Goal: Entertainment & Leisure: Consume media (video, audio)

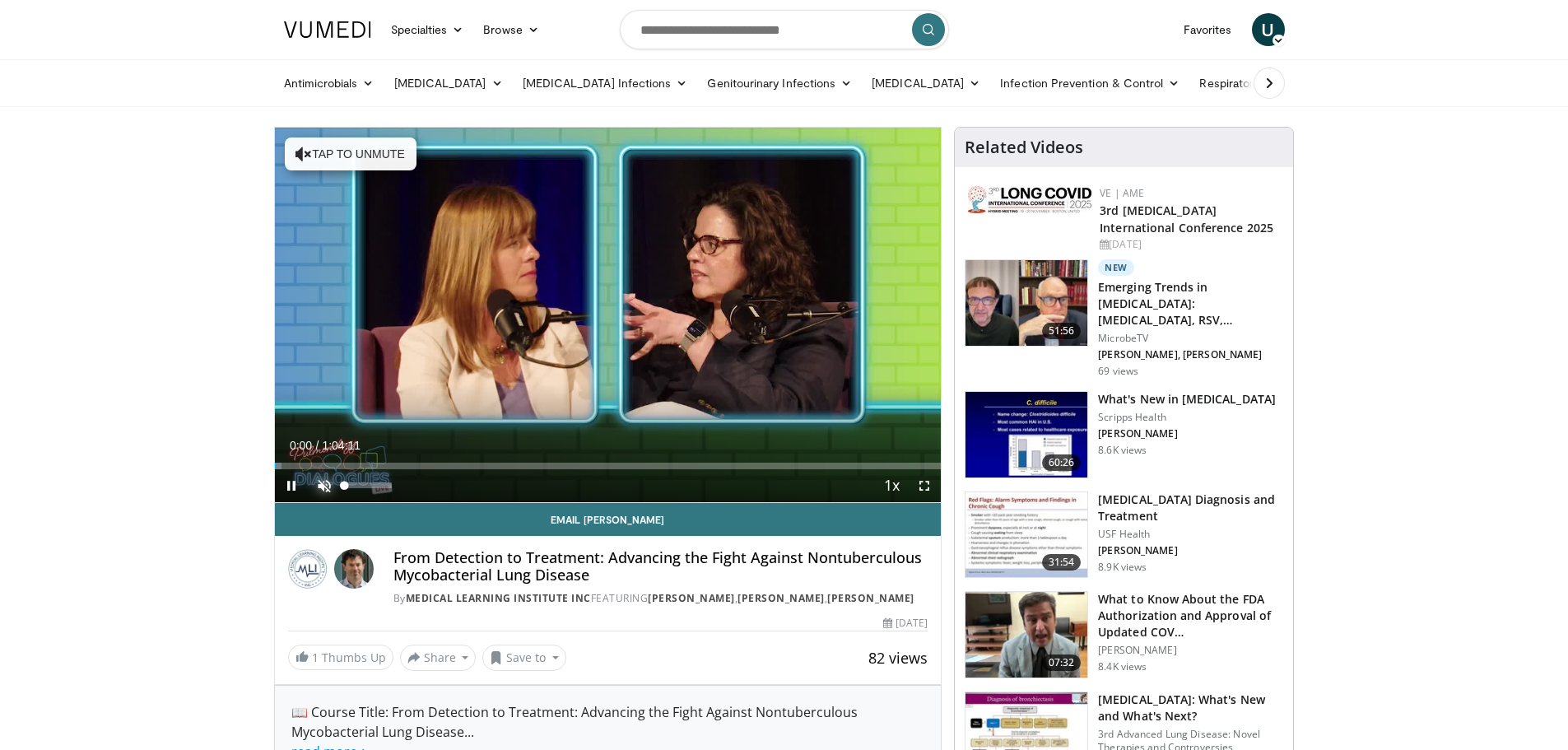
click at [322, 483] on span "Video Player" at bounding box center [324, 485] width 33 height 33
click at [289, 484] on span "Video Player" at bounding box center [291, 485] width 33 height 33
drag, startPoint x: 285, startPoint y: 469, endPoint x: 732, endPoint y: 491, distance: 447.5
click at [732, 491] on div "Current Time 0:01 / Duration 1:04:11 Play Skip Backward Skip Forward Mute 53% L…" at bounding box center [608, 485] width 666 height 33
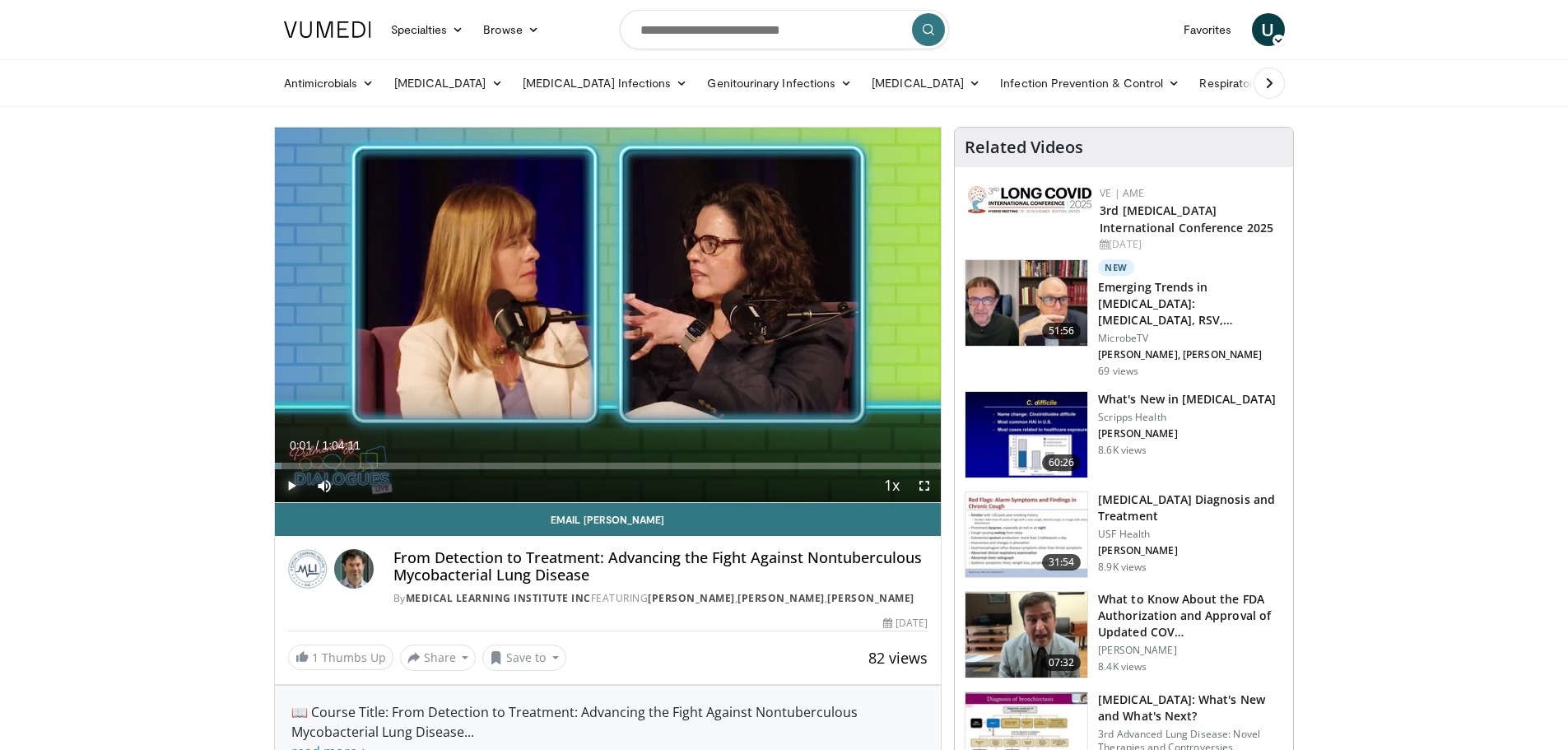
click at [288, 481] on span "Video Player" at bounding box center [291, 485] width 33 height 33
drag, startPoint x: 282, startPoint y: 466, endPoint x: 873, endPoint y: 471, distance: 591.0
click at [873, 471] on div "Current Time 57:41 / Duration 1:04:11 Play Skip Backward Skip Forward Mute 53% …" at bounding box center [608, 485] width 666 height 33
click at [295, 479] on span "Video Player" at bounding box center [291, 485] width 33 height 33
click at [293, 482] on span "Video Player" at bounding box center [291, 485] width 33 height 33
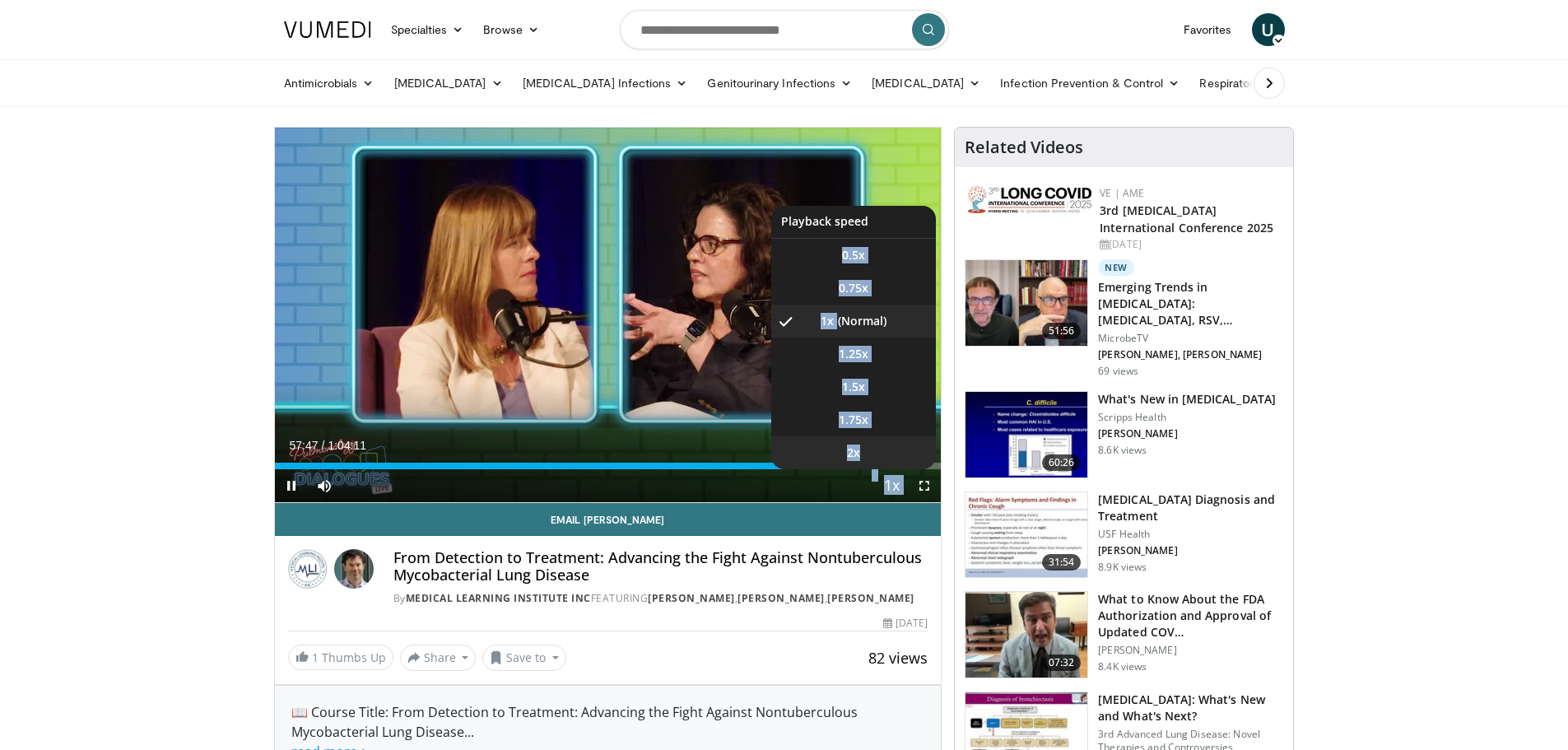
drag, startPoint x: 874, startPoint y: 467, endPoint x: 888, endPoint y: 468, distance: 14.0
click at [888, 468] on video-js "**********" at bounding box center [608, 315] width 666 height 375
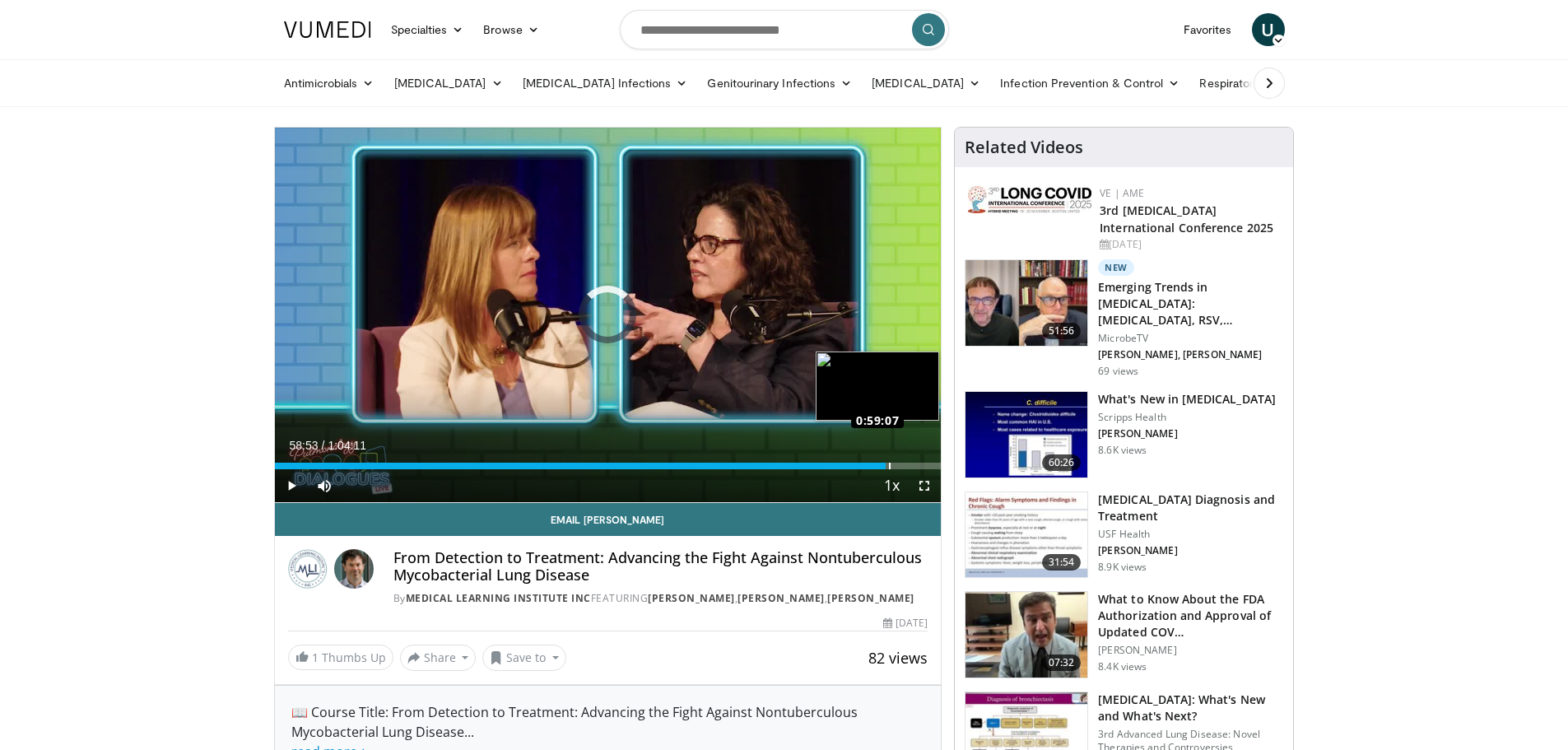
drag, startPoint x: 876, startPoint y: 460, endPoint x: 888, endPoint y: 462, distance: 12.2
click at [888, 462] on div "Loaded : 0.00% 0:58:53 0:59:07" at bounding box center [608, 462] width 666 height 16
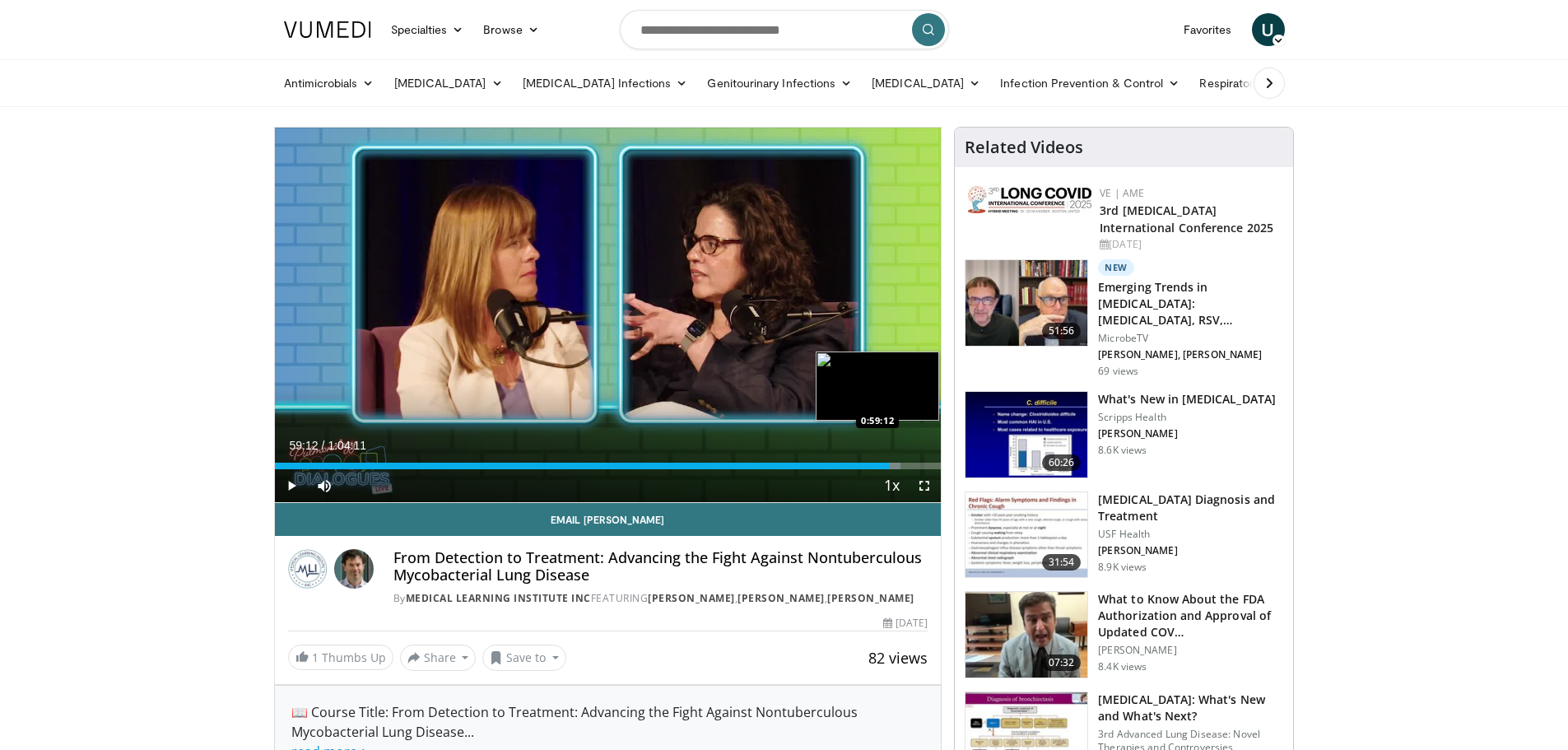
click at [888, 464] on div "0:59:12" at bounding box center [582, 465] width 614 height 6
click at [885, 470] on div "Current Time 58:48 / Duration 1:04:11 Play Skip Backward Skip Forward Mute 53% …" at bounding box center [608, 485] width 666 height 33
click at [884, 467] on div "Loaded : 93.72% 0:58:48 0:58:43" at bounding box center [608, 465] width 666 height 6
drag, startPoint x: 884, startPoint y: 467, endPoint x: 872, endPoint y: 466, distance: 12.0
click at [872, 466] on video-js "**********" at bounding box center [608, 315] width 666 height 375
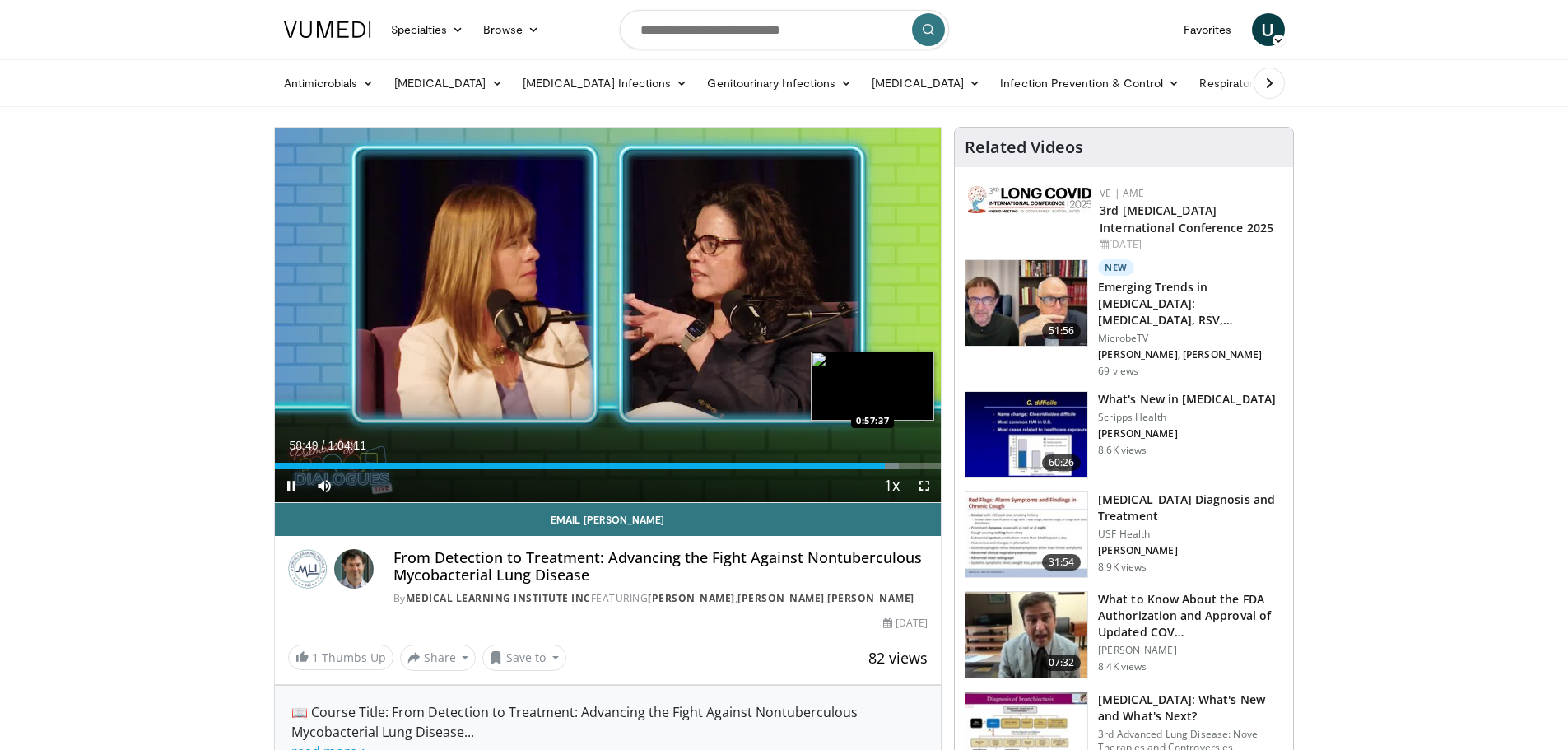
click at [872, 466] on div "0:58:49" at bounding box center [580, 465] width 611 height 6
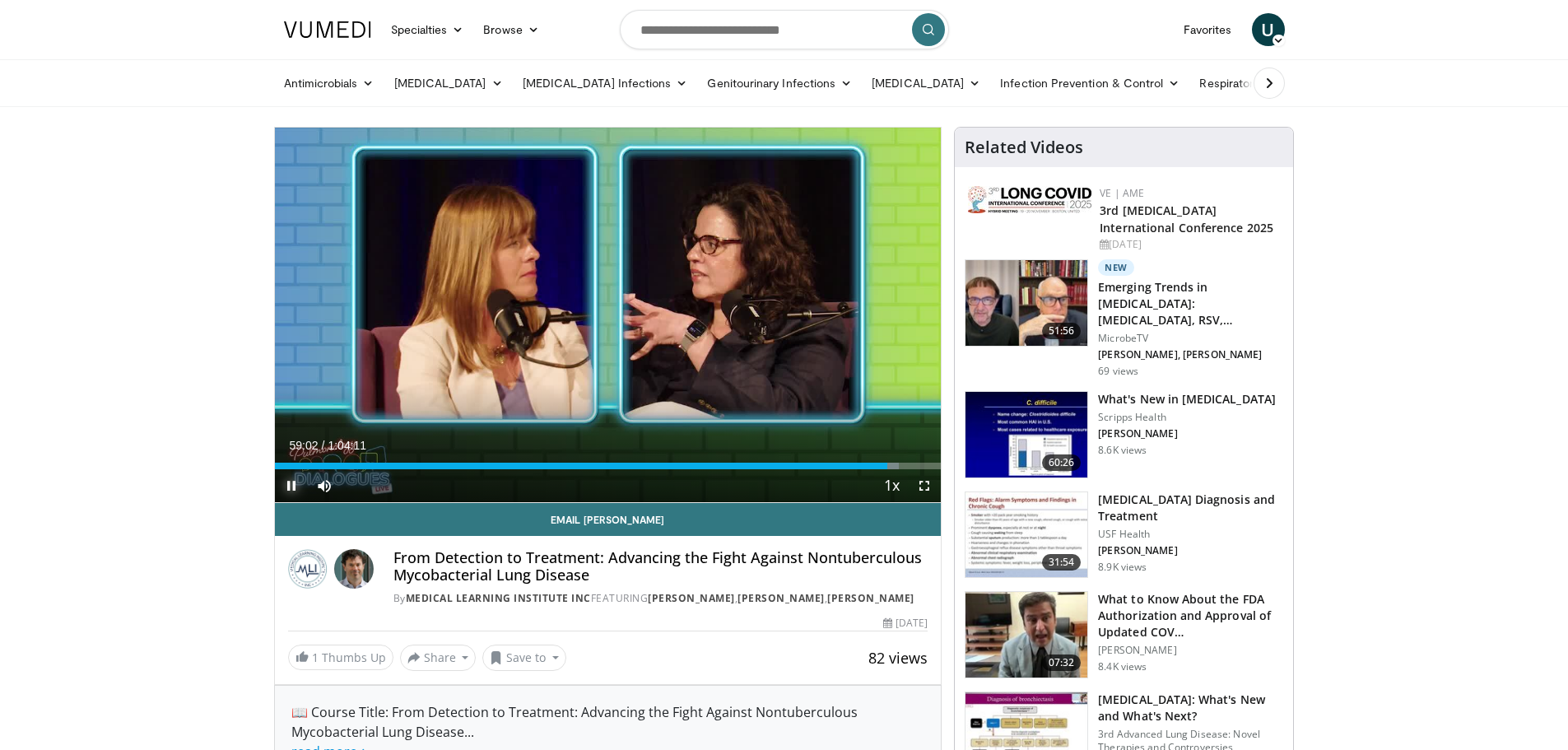
click at [288, 478] on span "Video Player" at bounding box center [291, 485] width 33 height 33
click at [296, 486] on span "Video Player" at bounding box center [291, 485] width 33 height 33
click at [291, 487] on span "Video Player" at bounding box center [291, 485] width 33 height 33
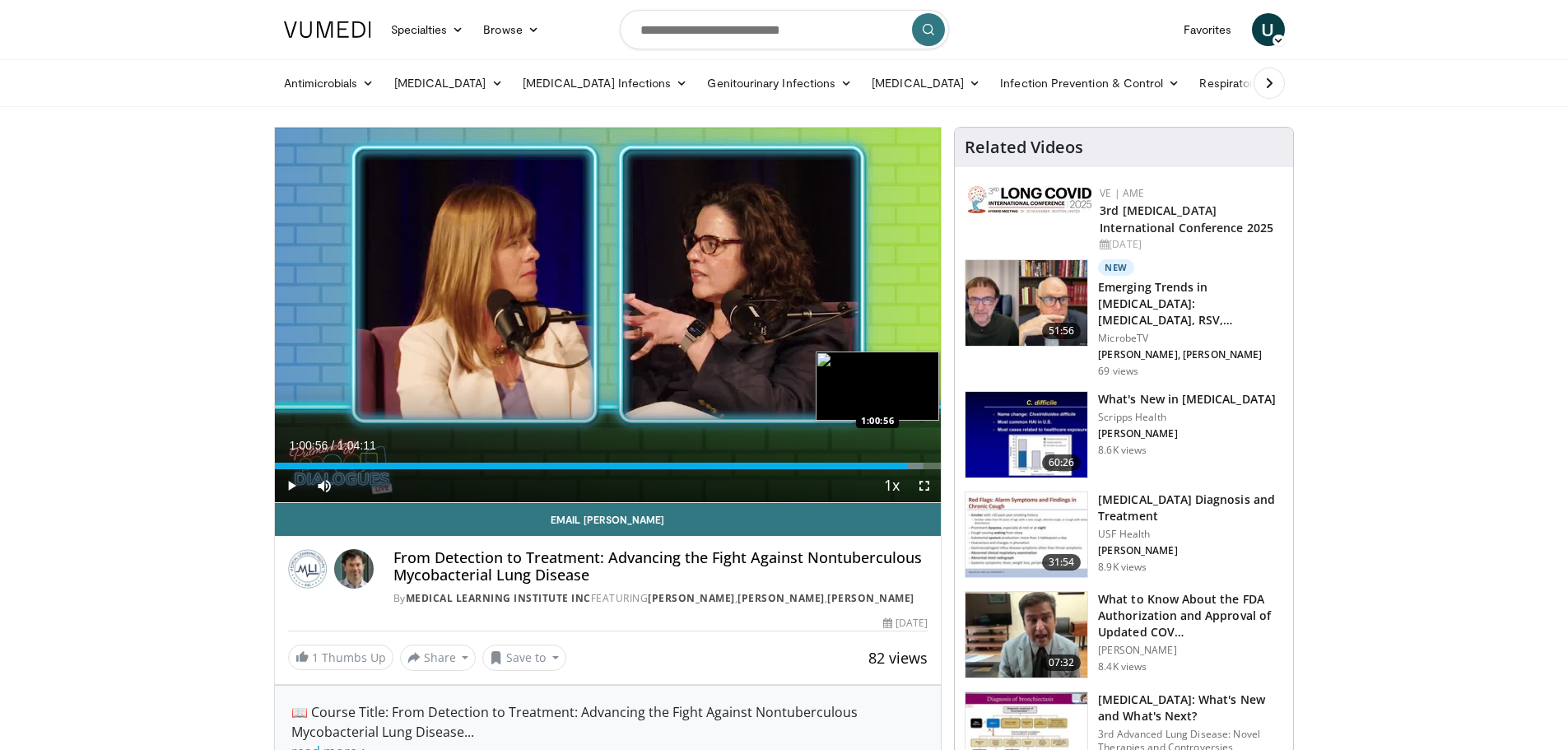
click at [907, 465] on div "1:00:56" at bounding box center [591, 465] width 633 height 6
click at [901, 465] on div "1:00:23" at bounding box center [588, 465] width 627 height 6
click at [297, 481] on span "Video Player" at bounding box center [291, 485] width 33 height 33
click at [293, 483] on span "Video Player" at bounding box center [291, 485] width 33 height 33
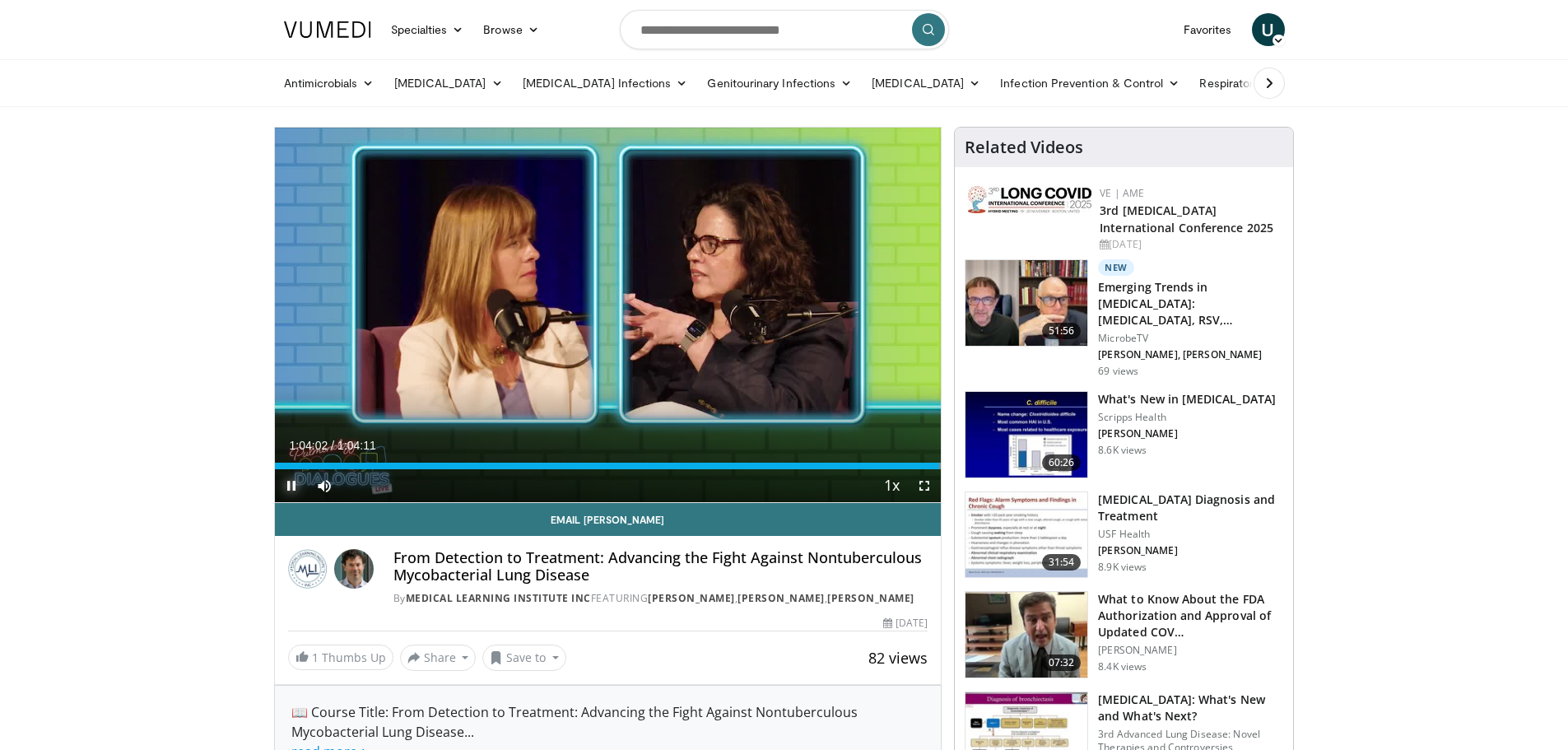
click at [294, 490] on span "Video Player" at bounding box center [291, 485] width 33 height 33
